Goal: Information Seeking & Learning: Learn about a topic

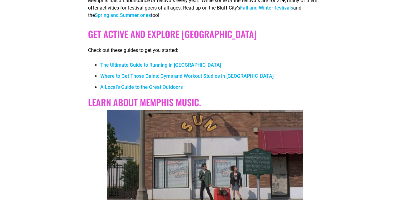
scroll to position [1990, 0]
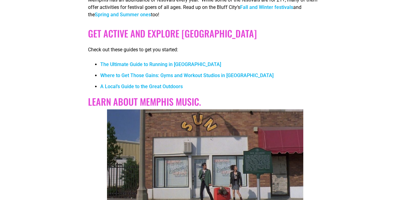
click at [261, 10] on link "Fall and Winter festivals" at bounding box center [266, 7] width 53 height 6
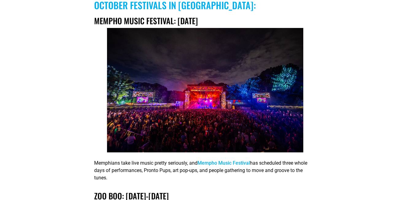
scroll to position [1445, 0]
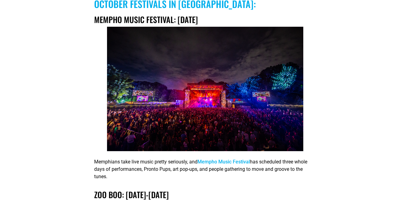
click at [216, 165] on link "Mempho Music Festival" at bounding box center [224, 162] width 52 height 6
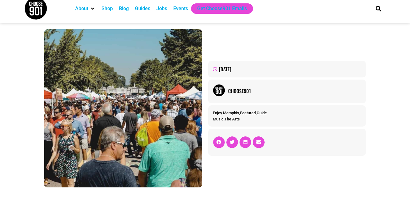
scroll to position [0, 0]
